Goal: Information Seeking & Learning: Learn about a topic

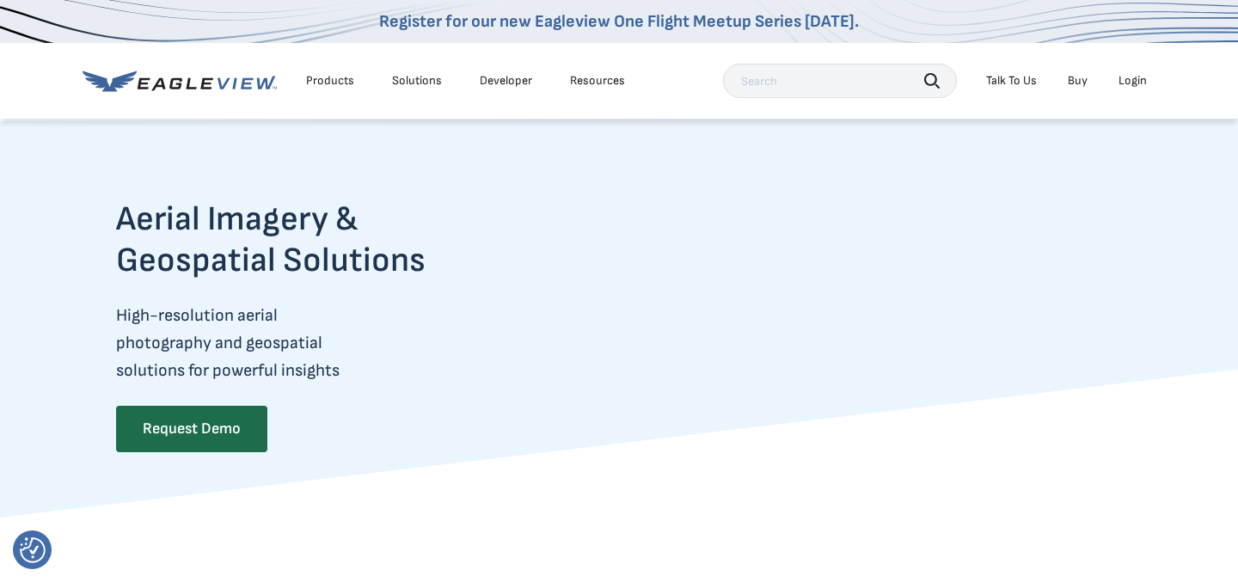
click at [571, 487] on video at bounding box center [833, 343] width 578 height 289
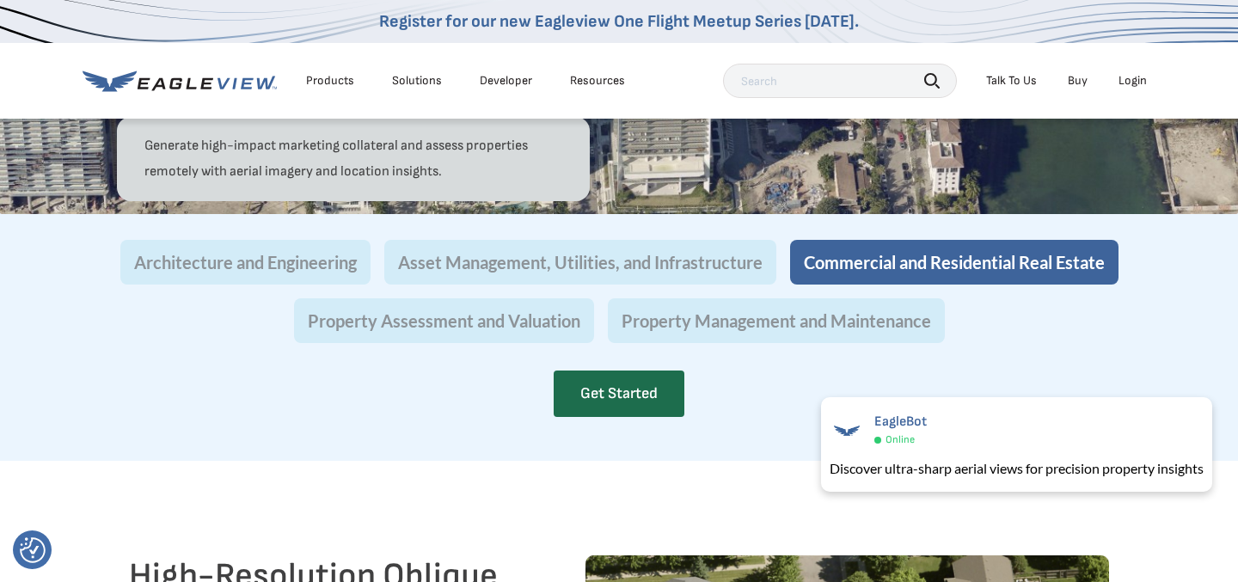
scroll to position [1725, 0]
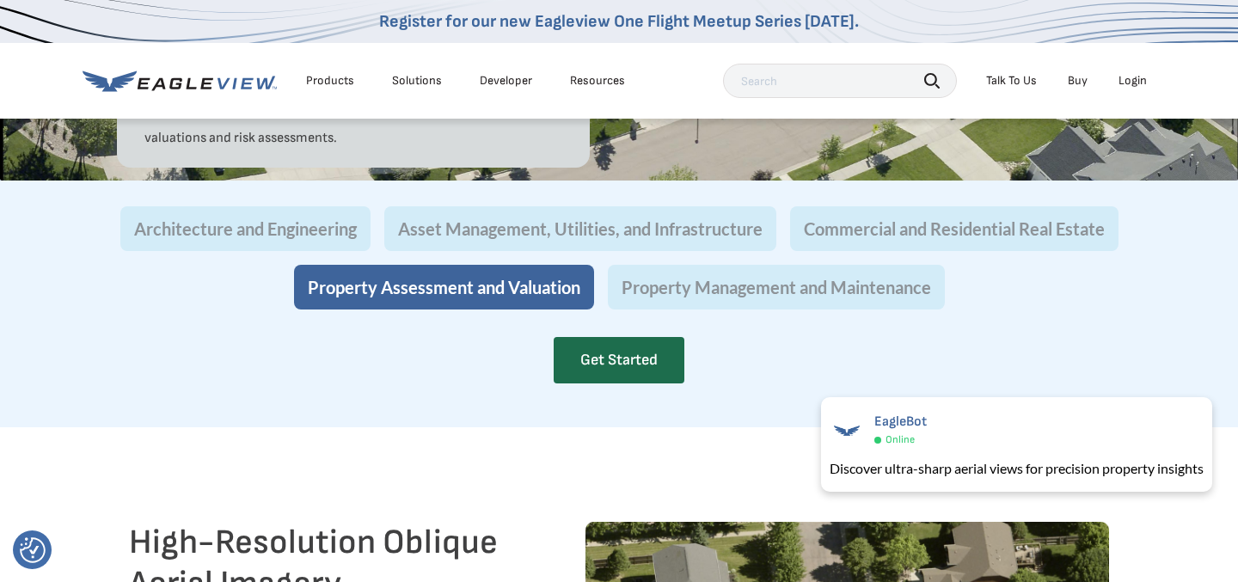
click at [341, 85] on div "Products" at bounding box center [330, 80] width 48 height 15
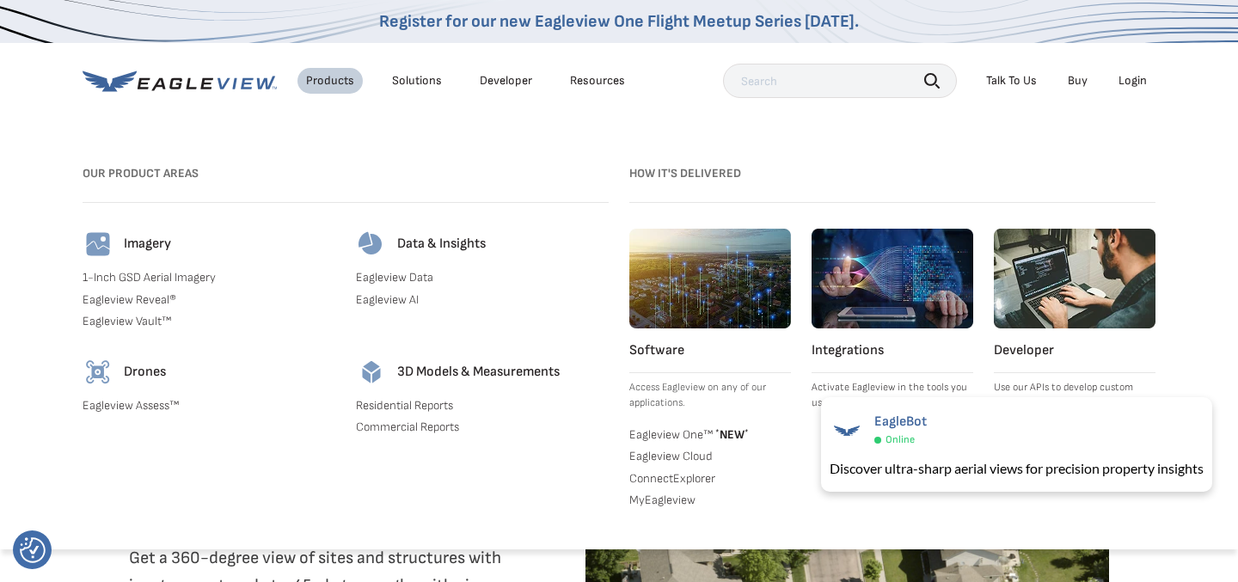
scroll to position [1828, 0]
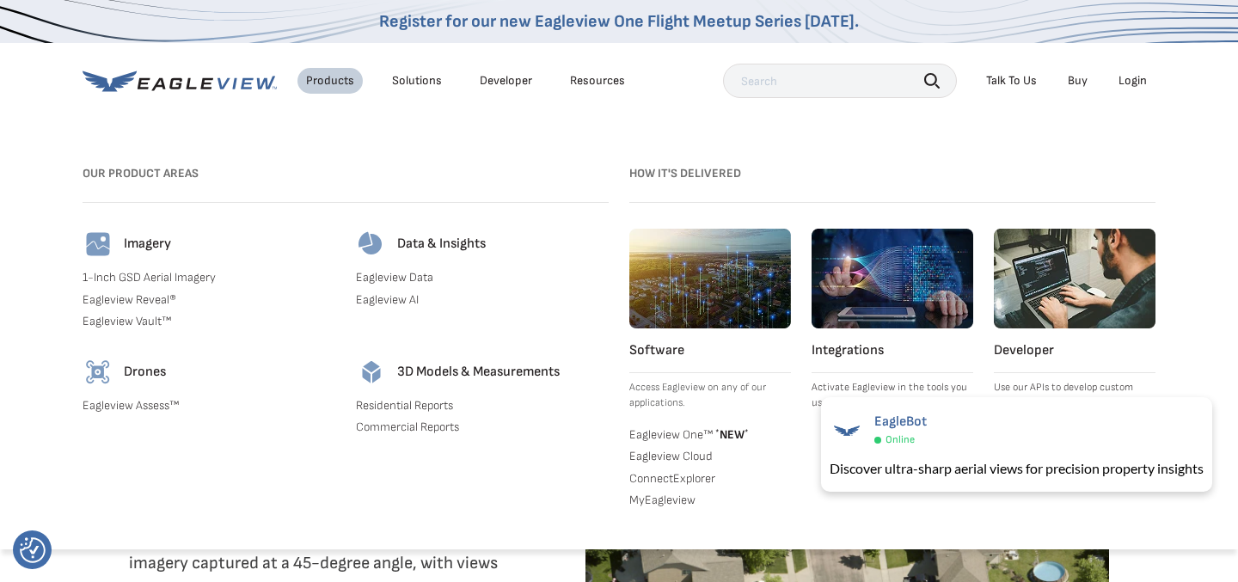
click at [421, 75] on div "Solutions" at bounding box center [417, 80] width 50 height 15
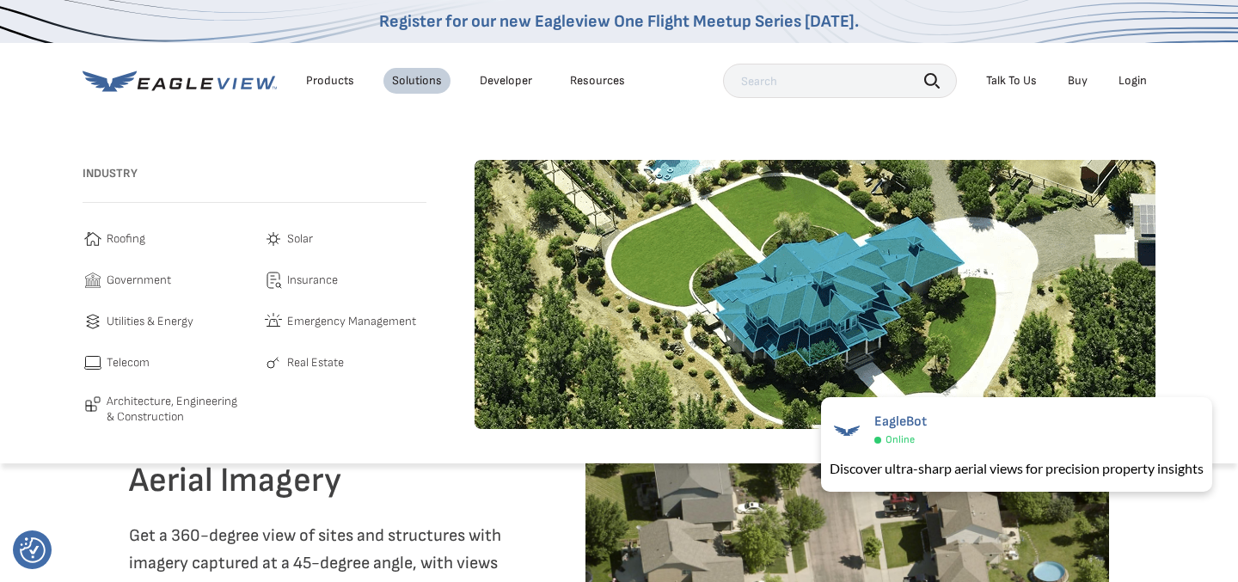
click at [126, 236] on span "Roofing" at bounding box center [126, 239] width 39 height 21
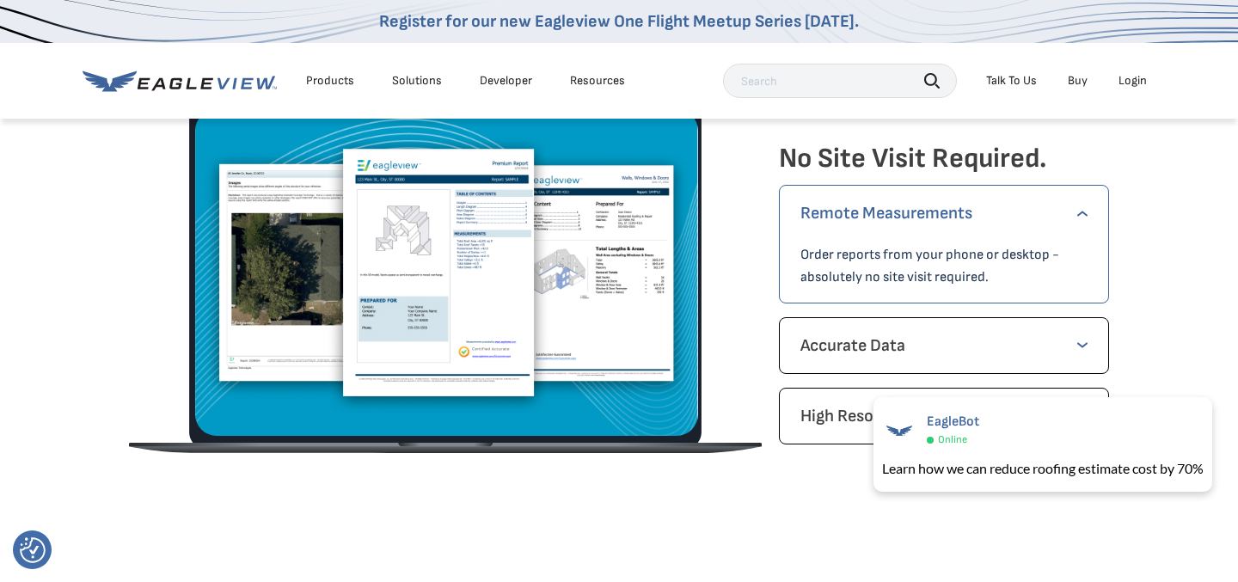
scroll to position [2490, 0]
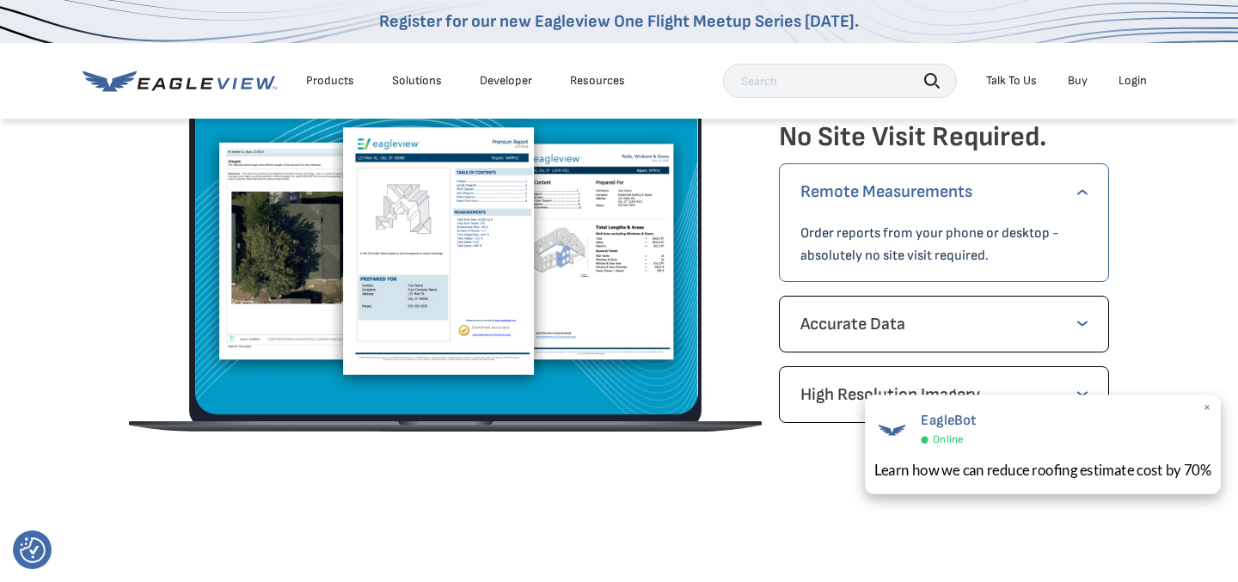
click at [1207, 413] on span "×" at bounding box center [1207, 409] width 9 height 18
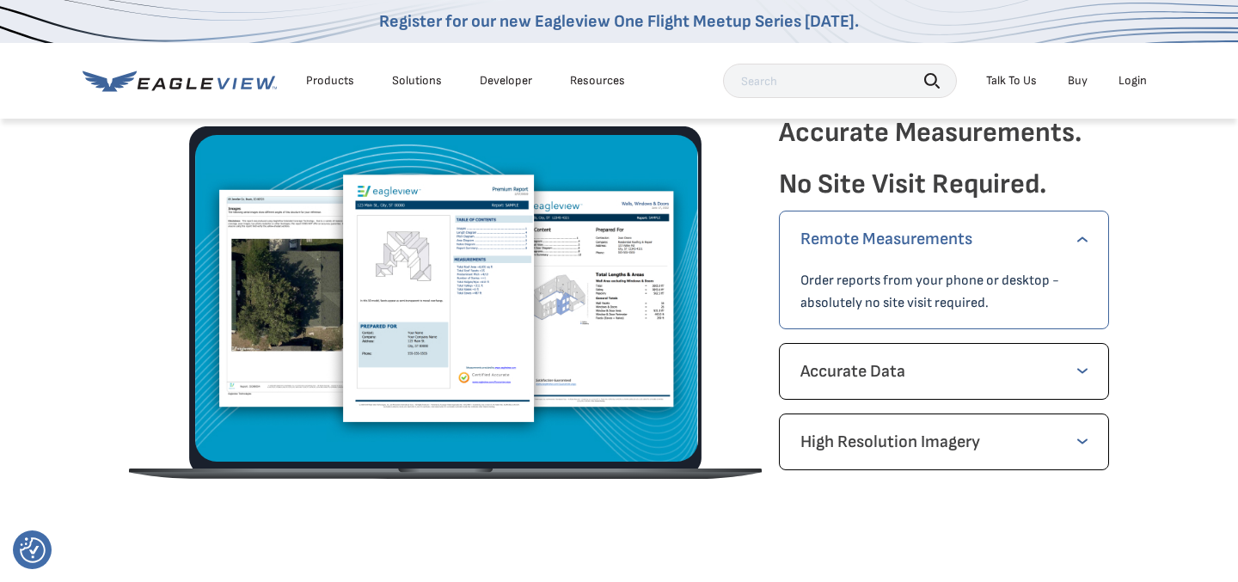
scroll to position [2431, 0]
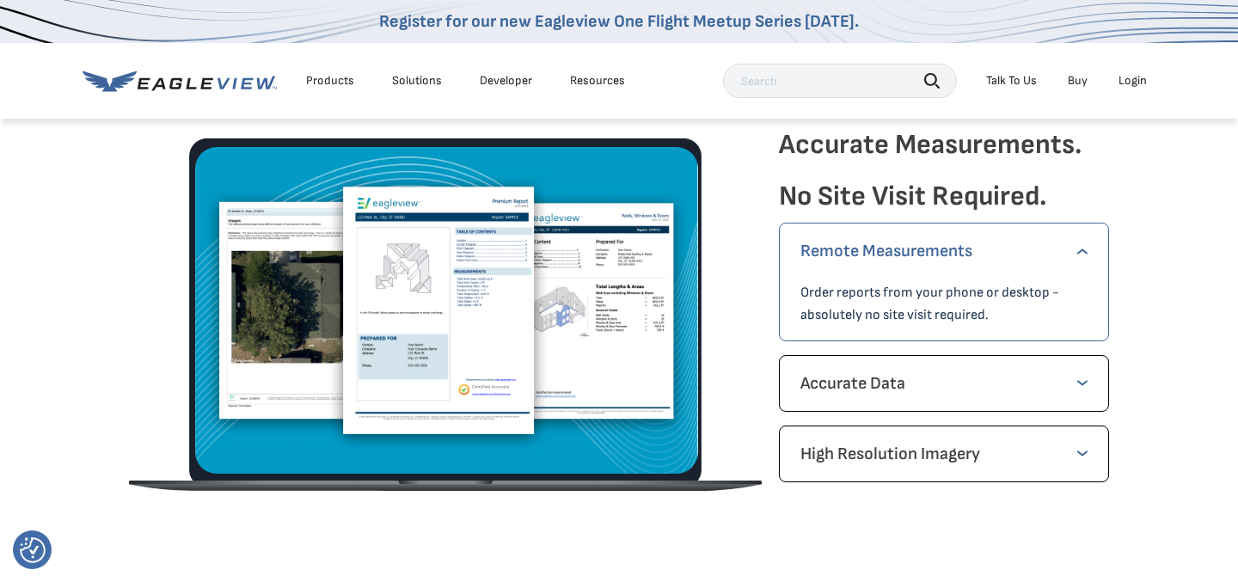
click at [1078, 434] on div "High Resolution Imagery Get high resolution imagery of the property from all ca…" at bounding box center [944, 454] width 330 height 57
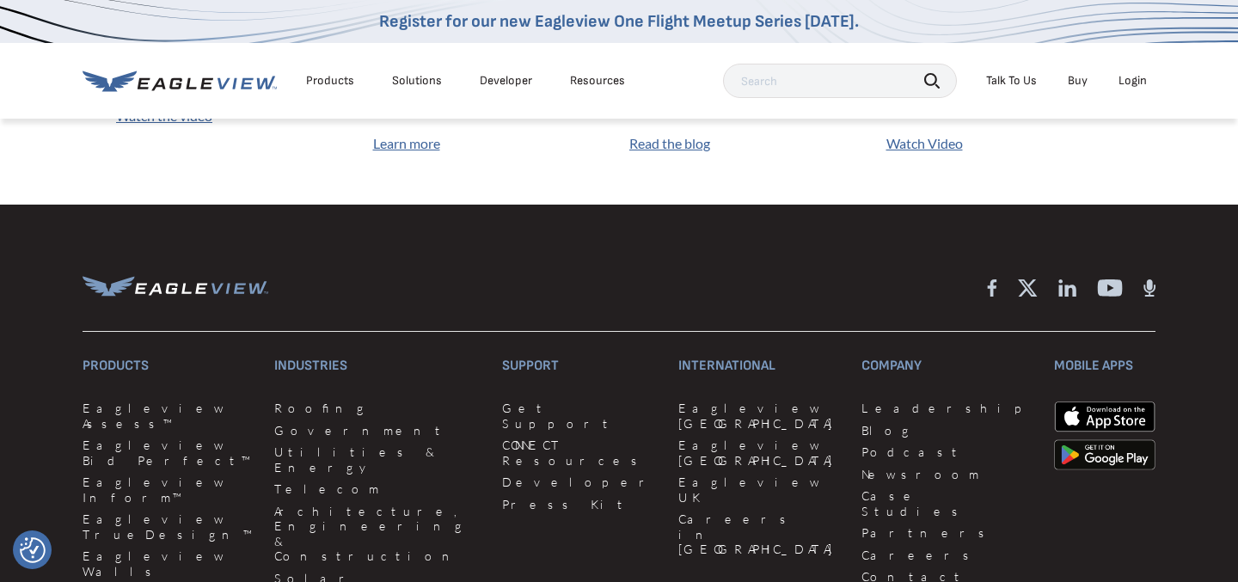
scroll to position [4792, 0]
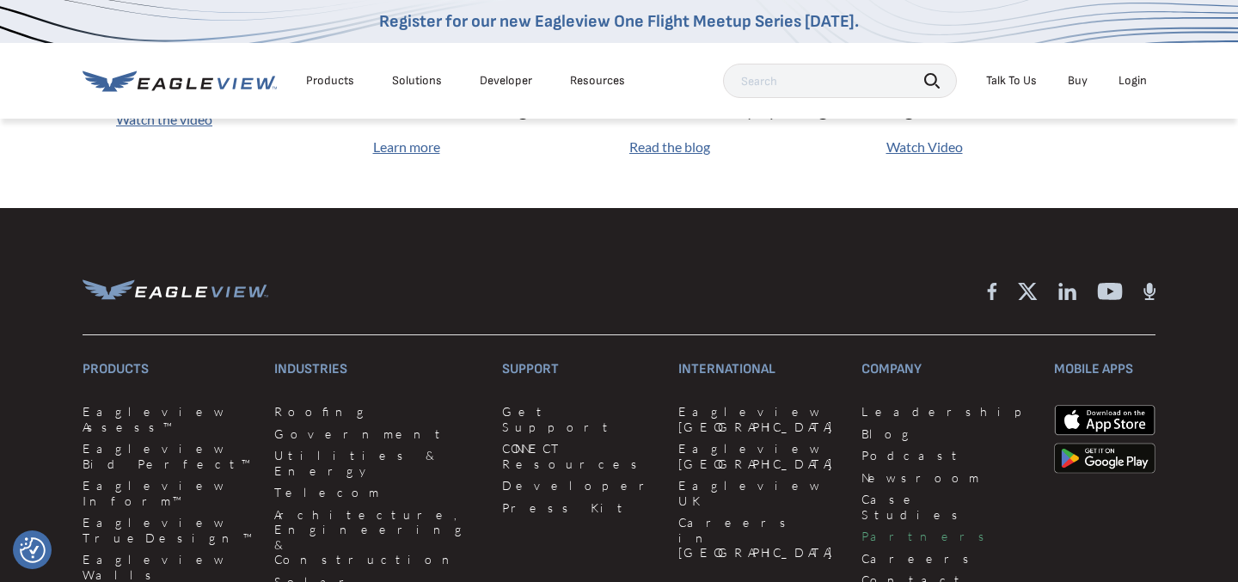
click at [861, 529] on link "Partners" at bounding box center [947, 536] width 172 height 15
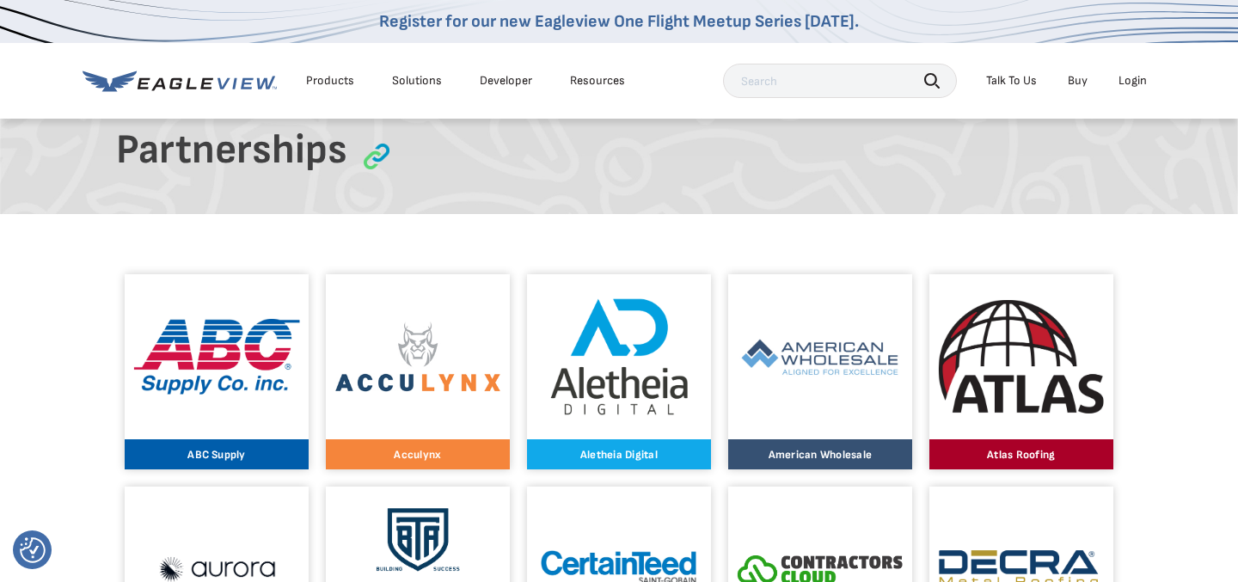
scroll to position [543, 0]
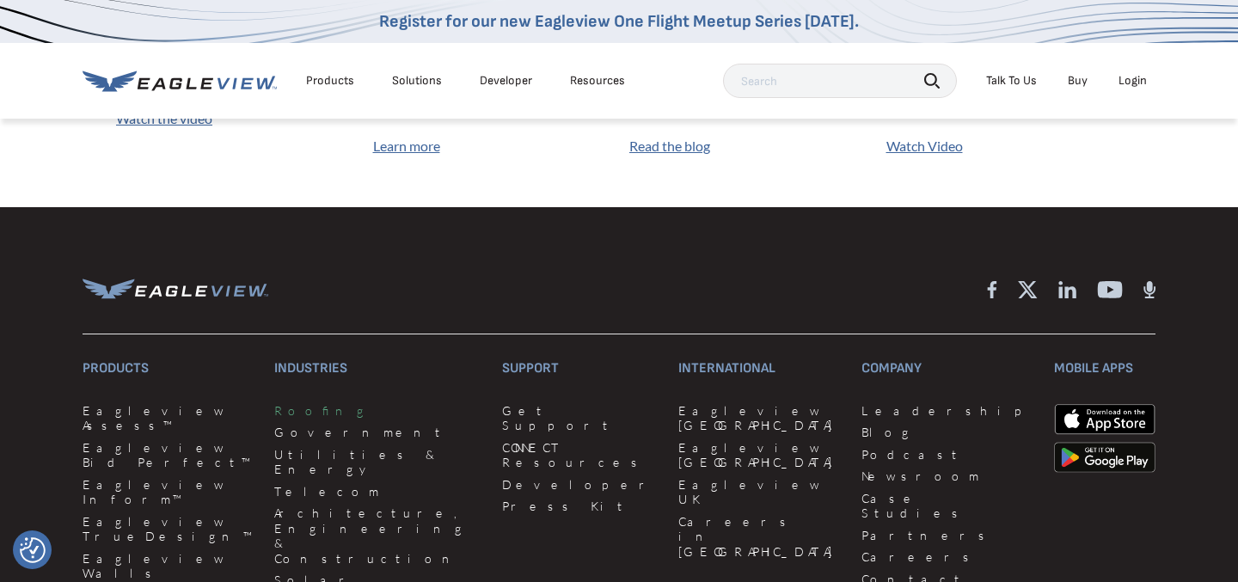
click at [291, 403] on link "Roofing" at bounding box center [377, 410] width 207 height 15
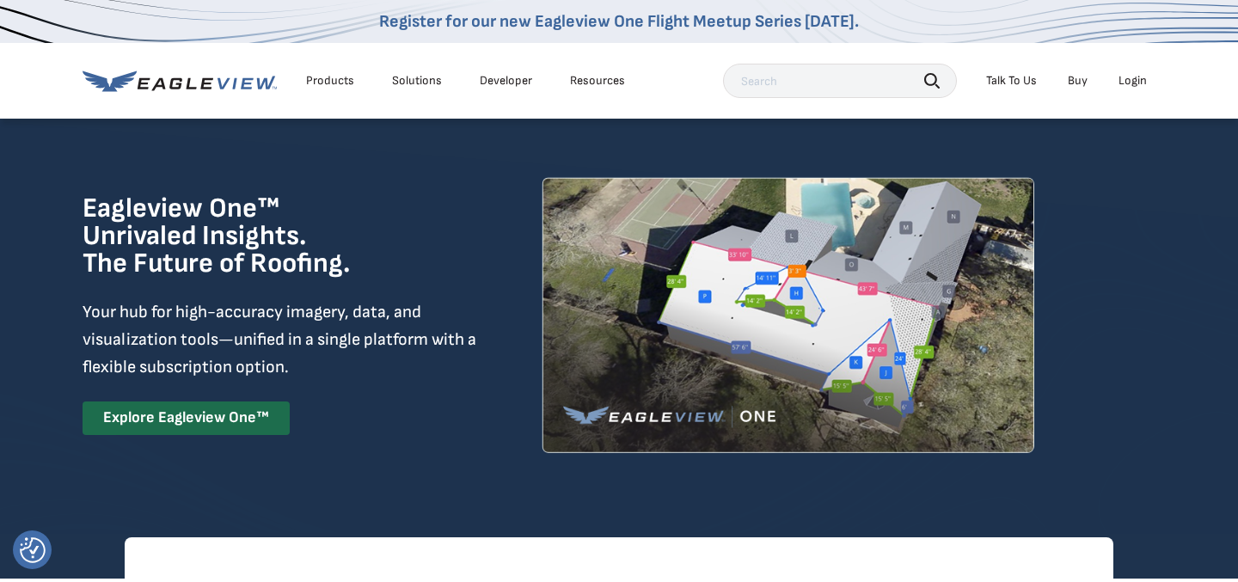
click at [199, 80] on icon at bounding box center [180, 80] width 194 height 21
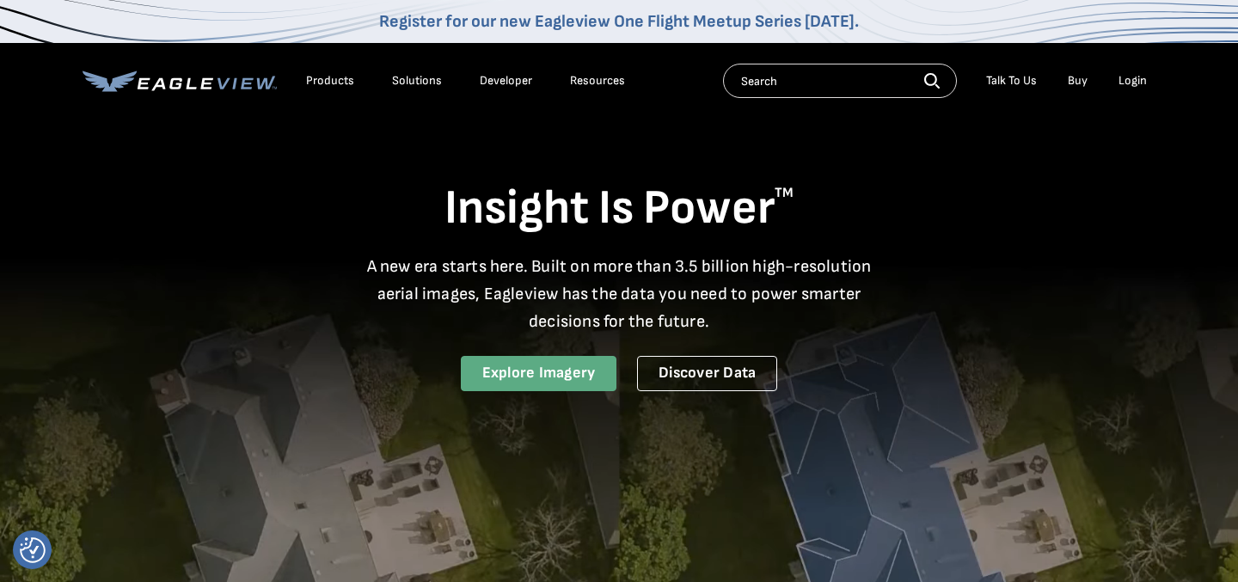
click at [519, 374] on link "Explore Imagery" at bounding box center [539, 373] width 156 height 35
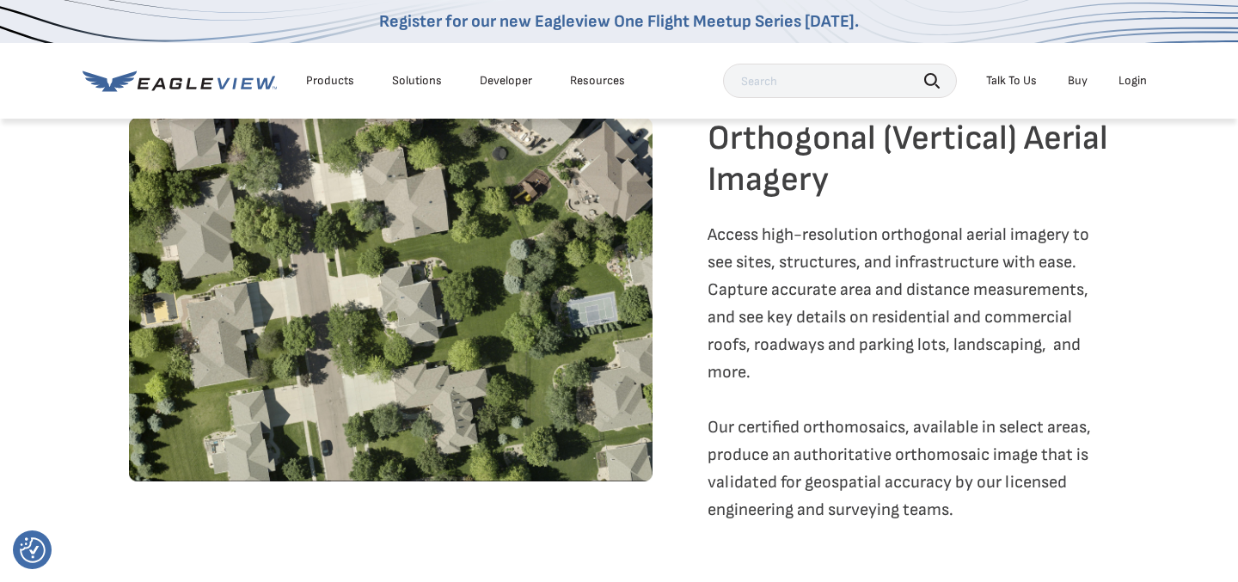
scroll to position [2418, 0]
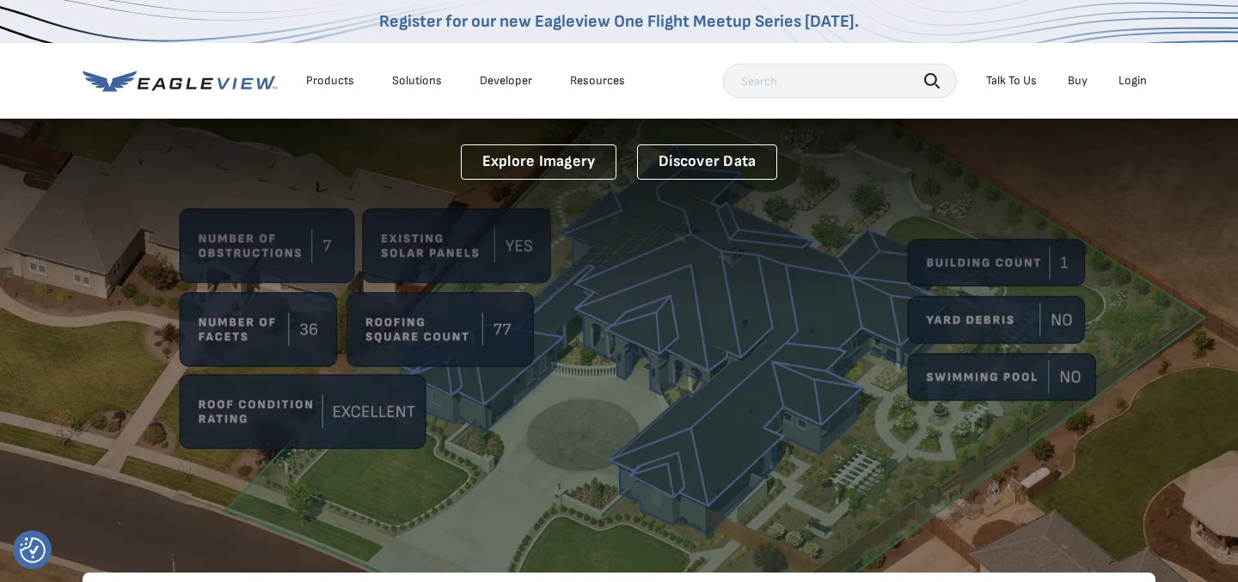
scroll to position [274, 0]
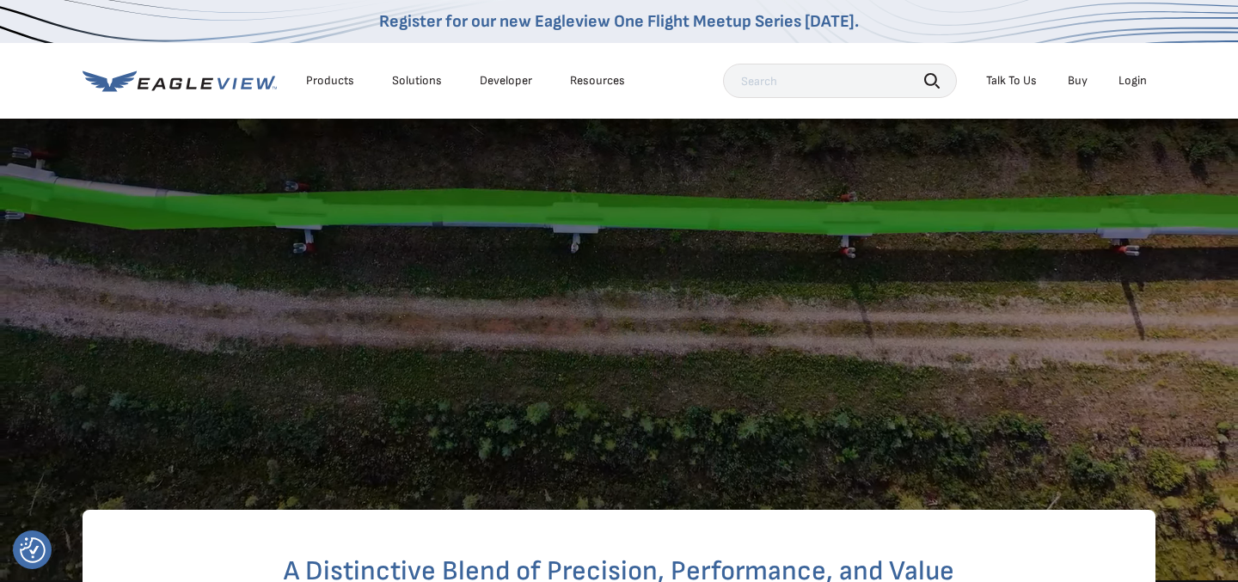
click at [609, 237] on video at bounding box center [619, 154] width 1238 height 856
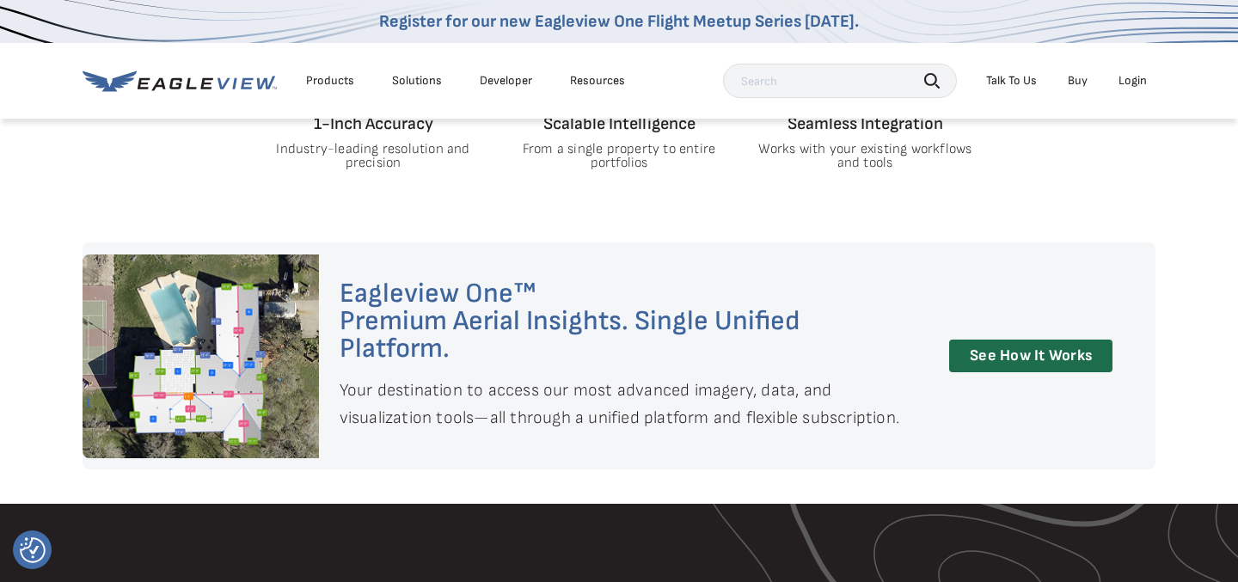
scroll to position [1182, 0]
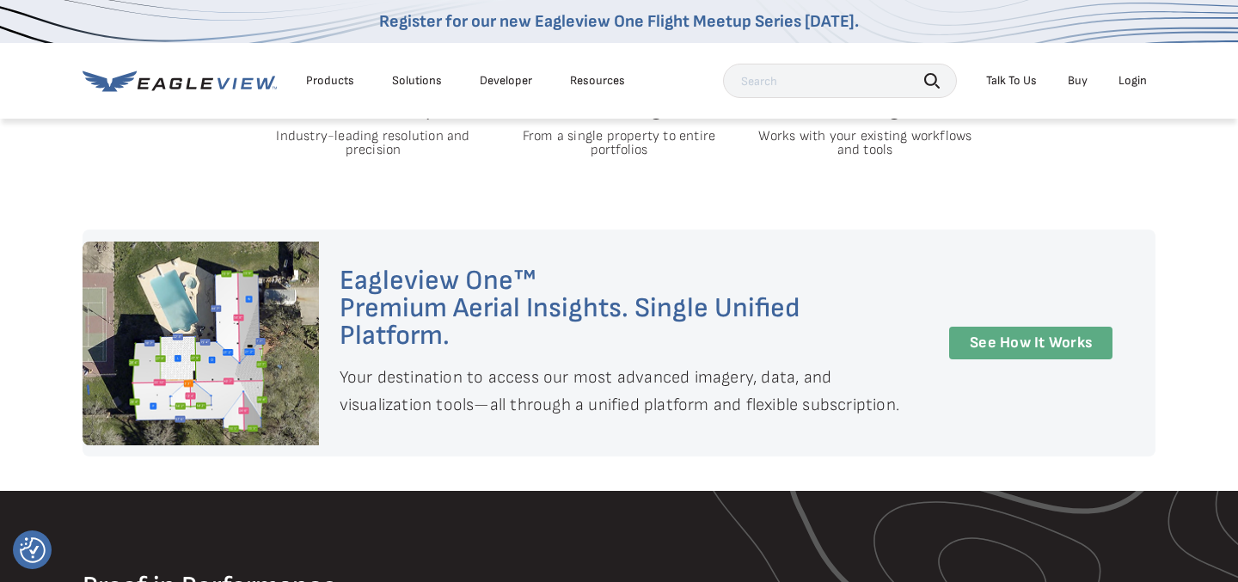
click at [968, 329] on link "See How It Works" at bounding box center [1030, 344] width 163 height 34
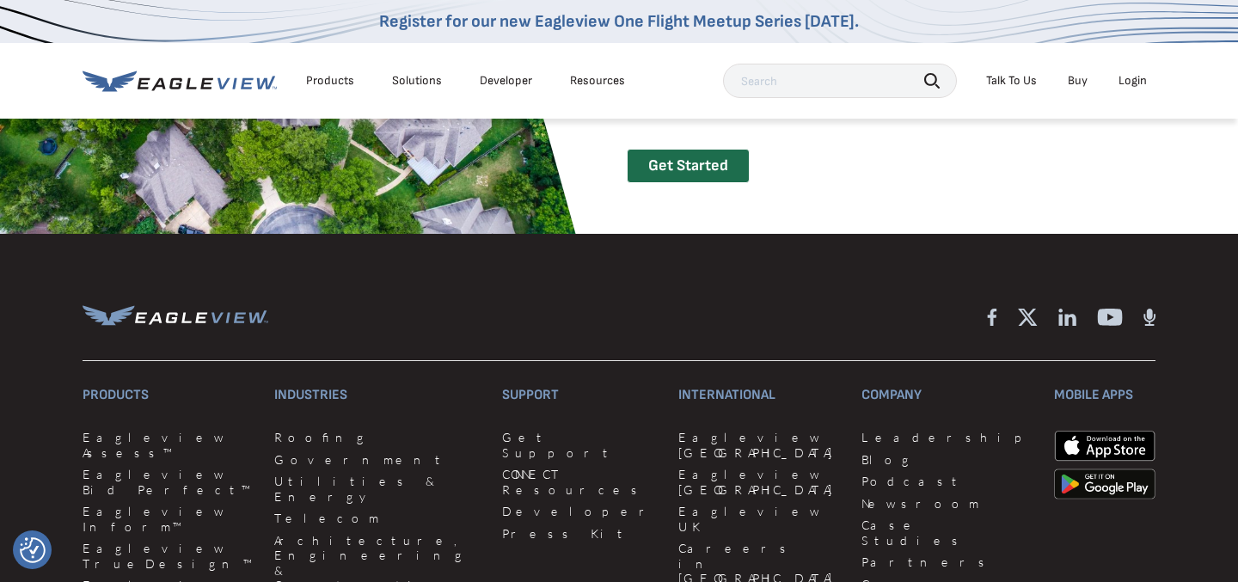
scroll to position [3940, 0]
